Goal: Task Accomplishment & Management: Manage account settings

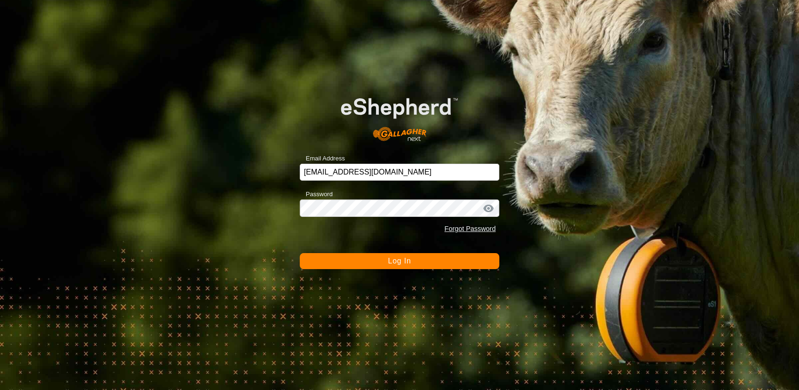
click at [368, 264] on button "Log In" at bounding box center [400, 261] width 200 height 16
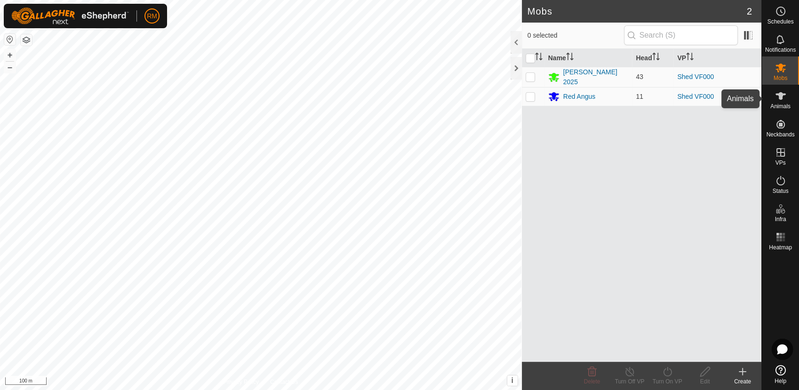
click at [788, 104] on span "Animals" at bounding box center [780, 106] width 20 height 6
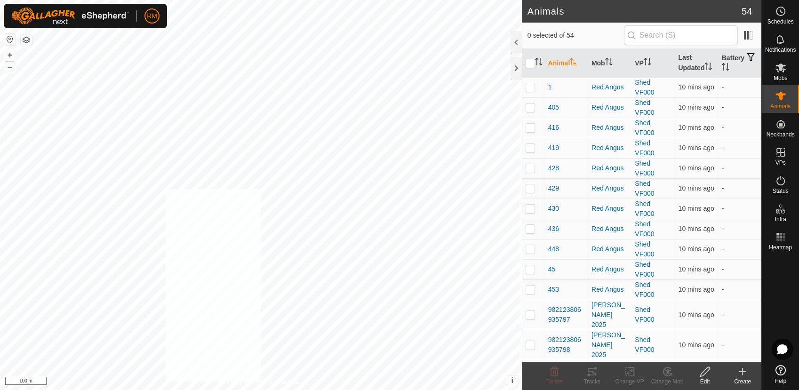
click at [261, 382] on div "Privacy Policy Contact Us 430 2281427639 Red Angus Shed VF000 + – ⇧ i This appl…" at bounding box center [261, 195] width 522 height 390
checkbox input "true"
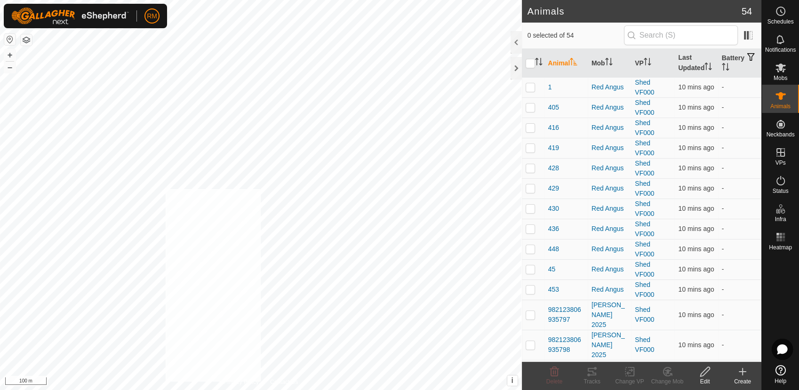
checkbox input "true"
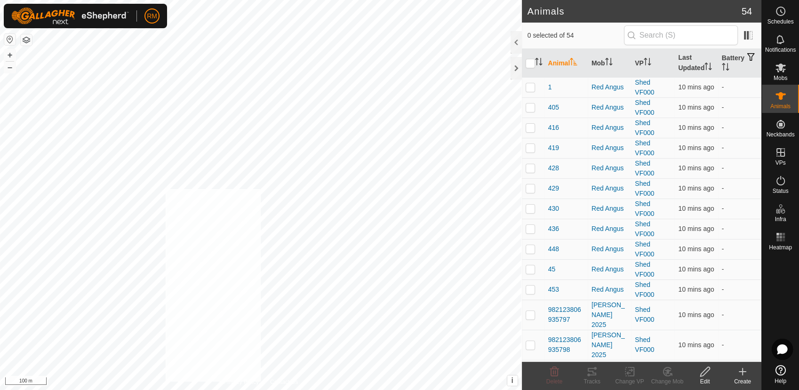
checkbox input "true"
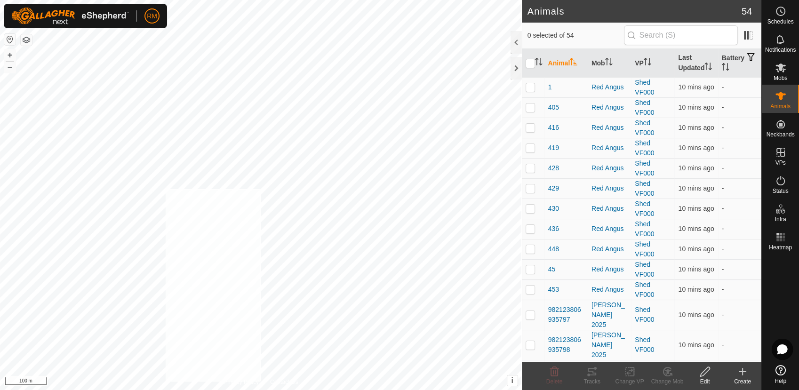
checkbox input "true"
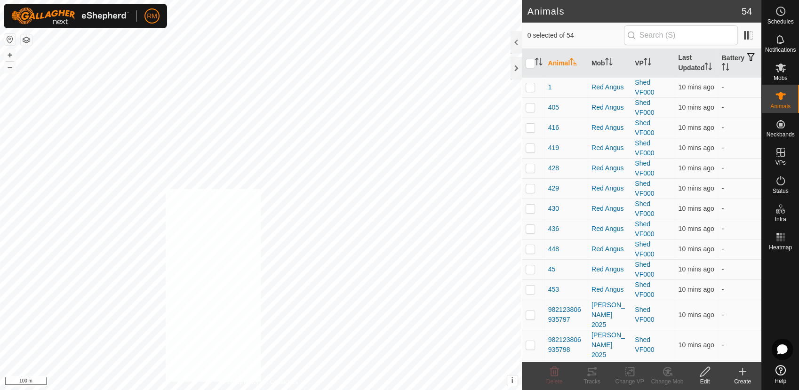
checkbox input "true"
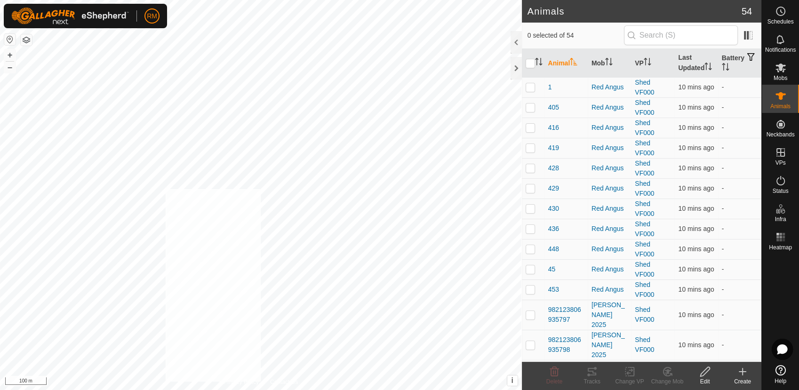
checkbox input "true"
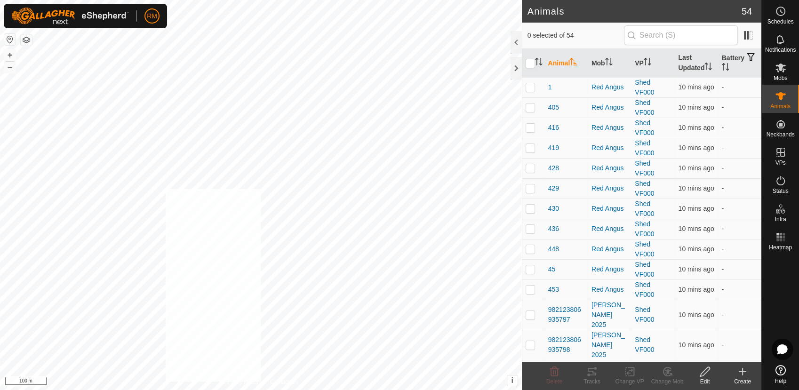
checkbox input "true"
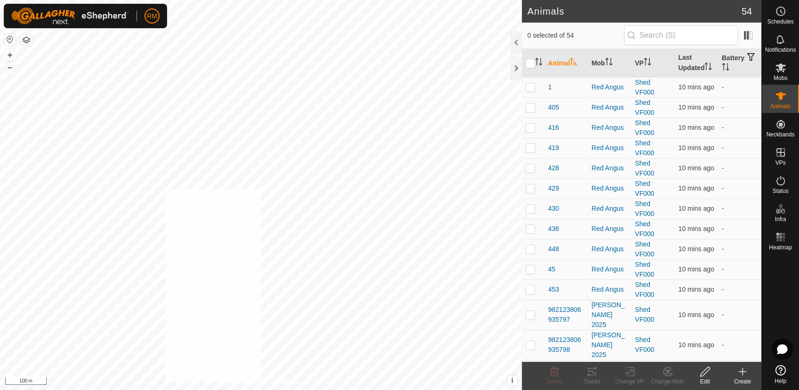
checkbox input "true"
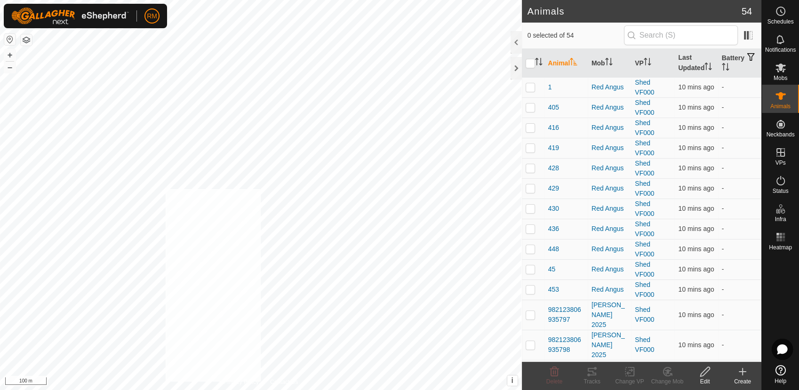
checkbox input "true"
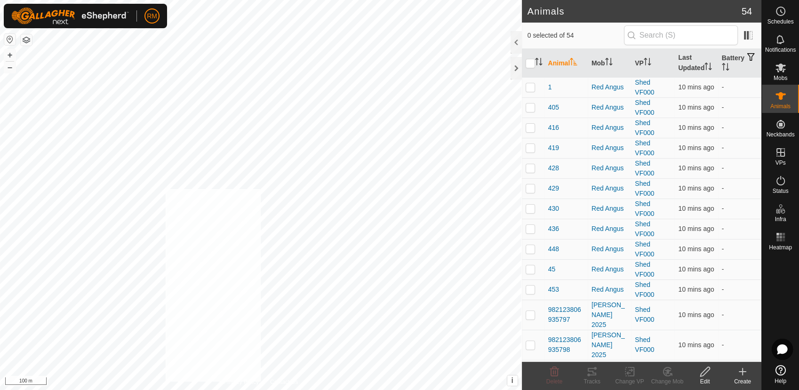
checkbox input "true"
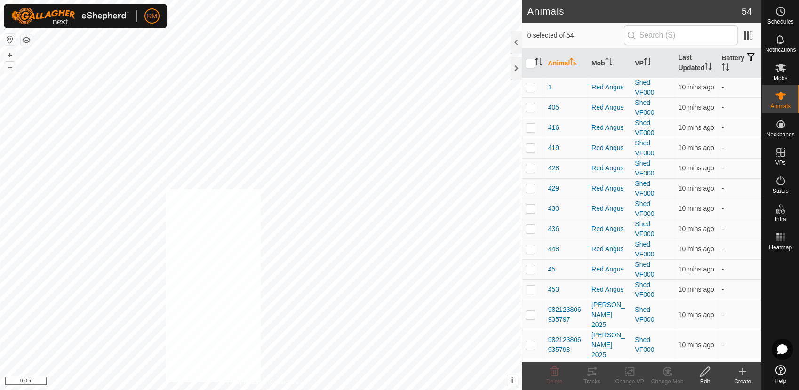
checkbox input "true"
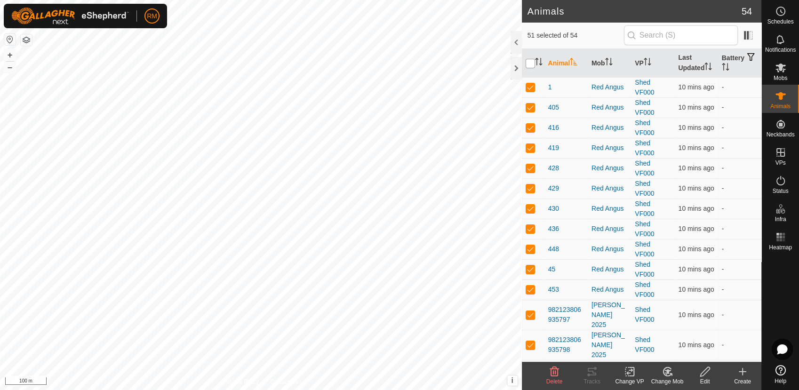
click at [529, 60] on input "checkbox" at bounding box center [529, 63] width 9 height 9
checkbox input "true"
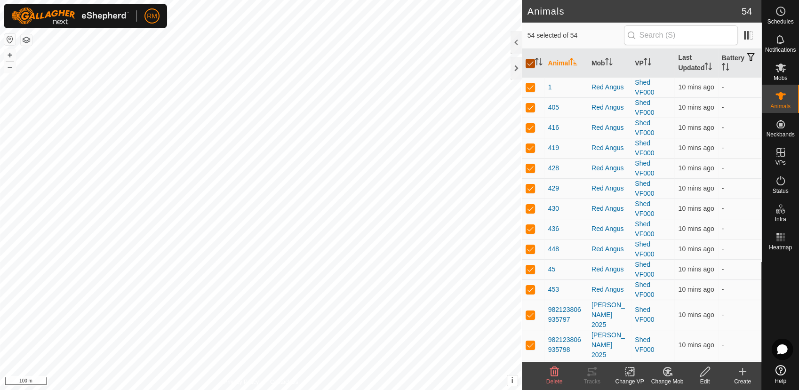
click at [529, 60] on input "checkbox" at bounding box center [529, 63] width 9 height 9
checkbox input "false"
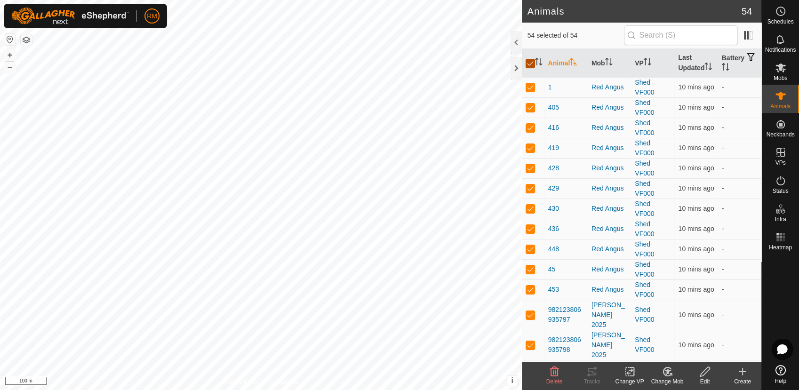
checkbox input "false"
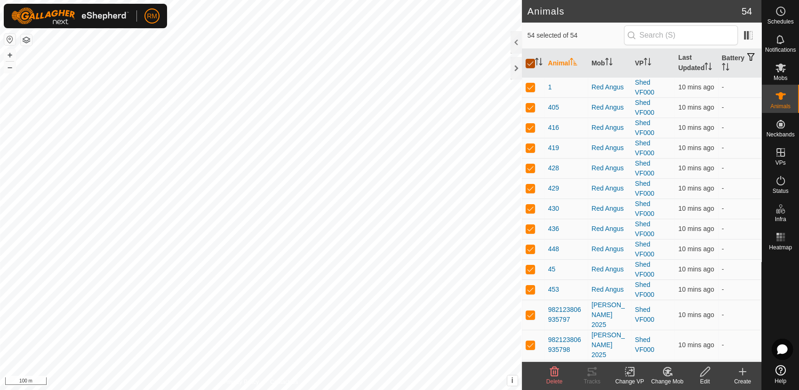
checkbox input "false"
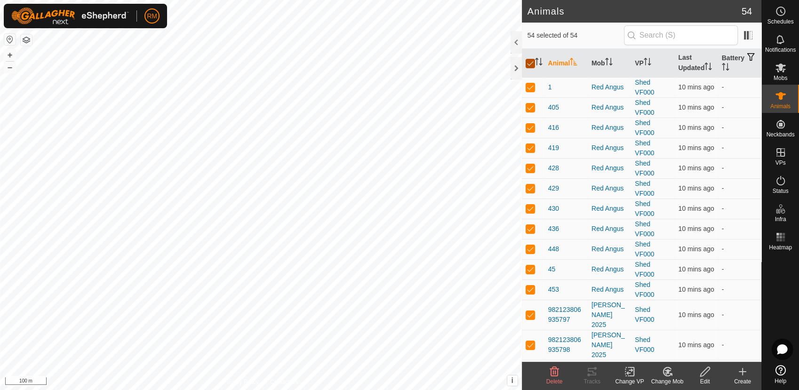
checkbox input "false"
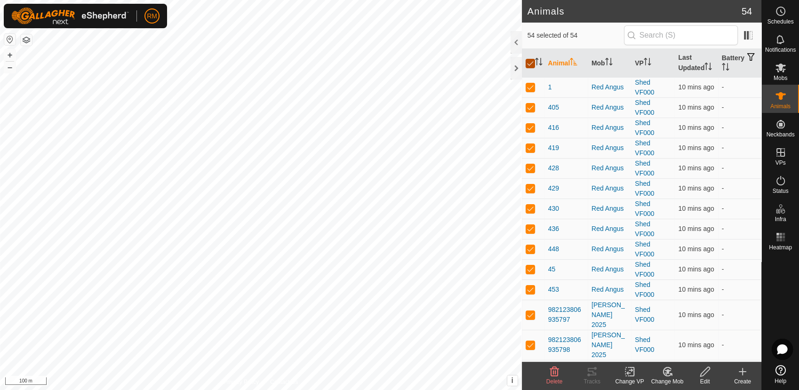
checkbox input "false"
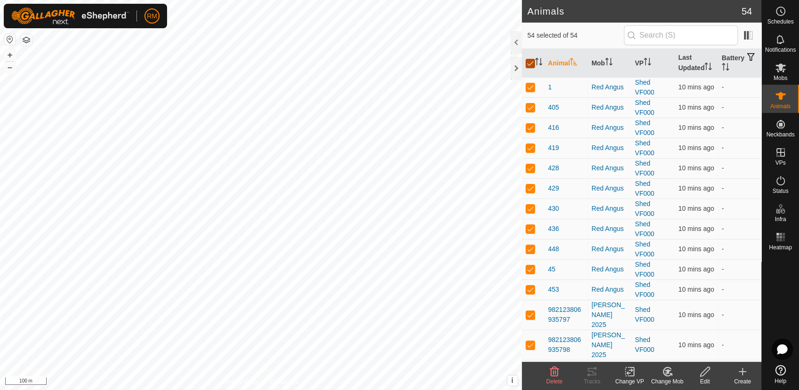
checkbox input "false"
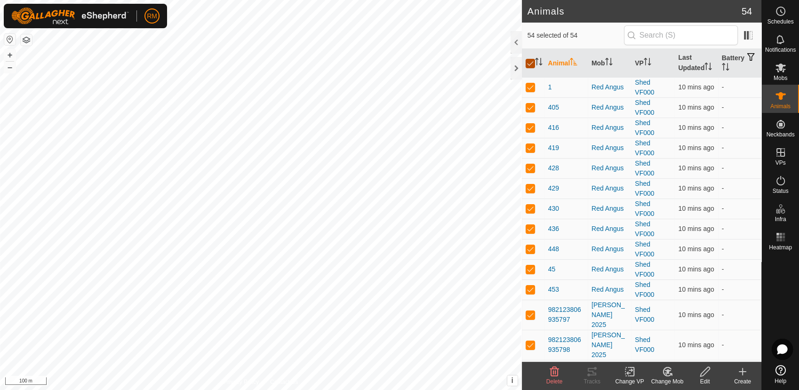
checkbox input "false"
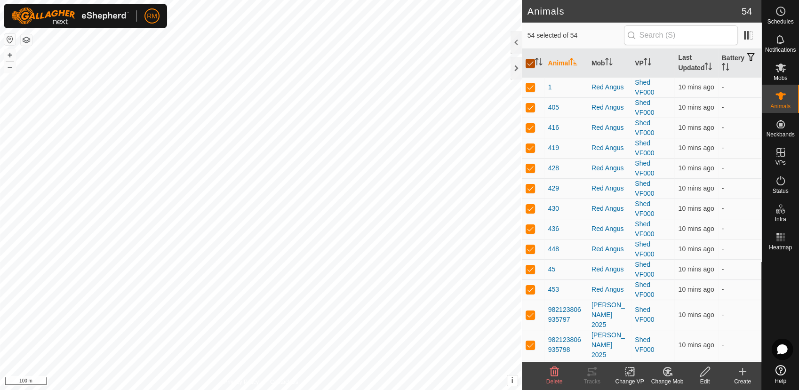
checkbox input "false"
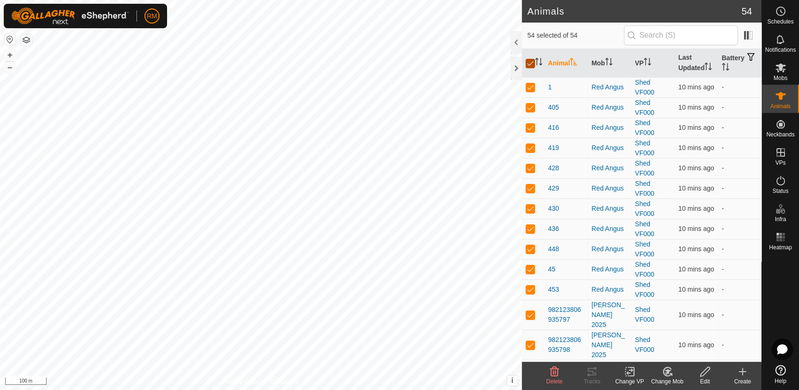
checkbox input "false"
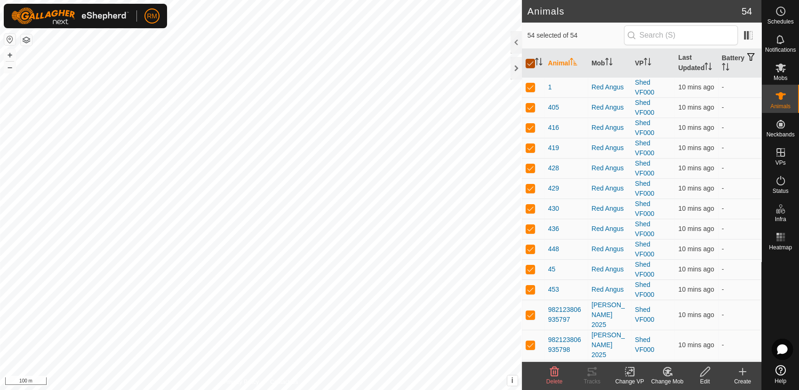
checkbox input "false"
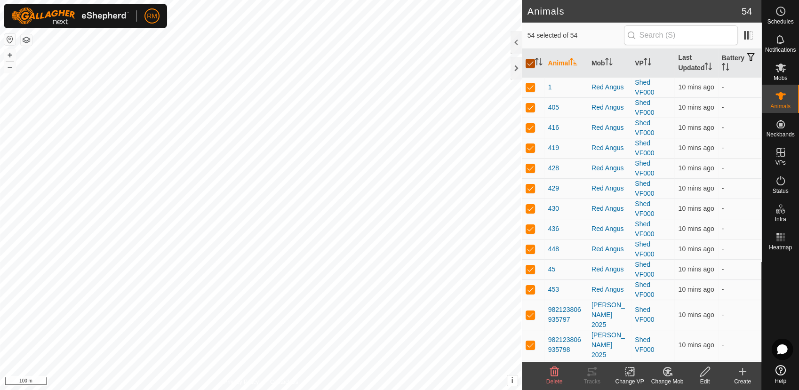
checkbox input "false"
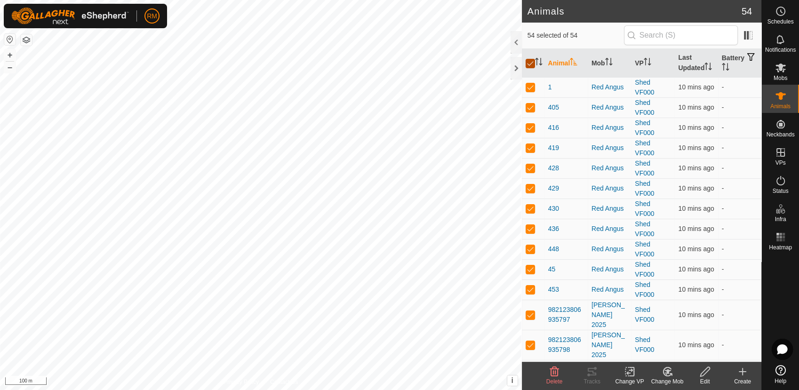
checkbox input "false"
